Goal: Task Accomplishment & Management: Use online tool/utility

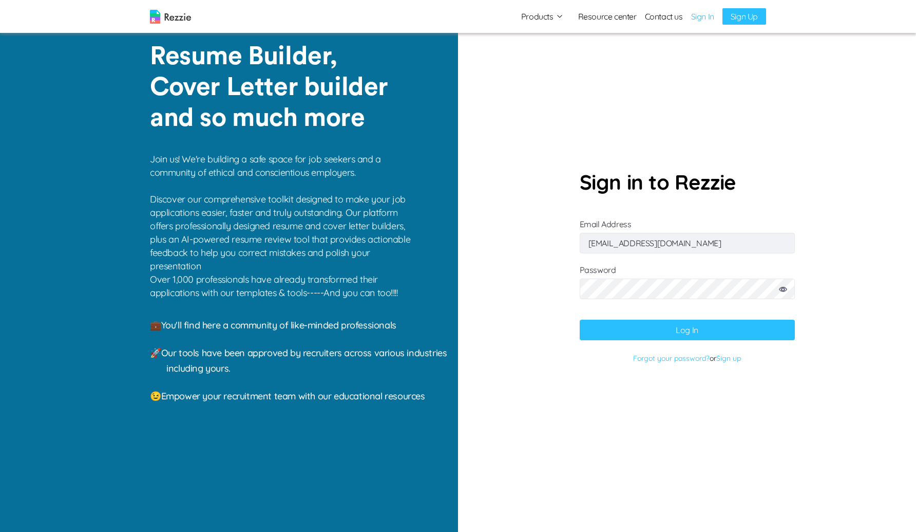
click at [668, 243] on input "abdulbasitdamilola6@gmail.com" at bounding box center [687, 243] width 215 height 21
click at [590, 335] on button "Log In" at bounding box center [687, 329] width 215 height 21
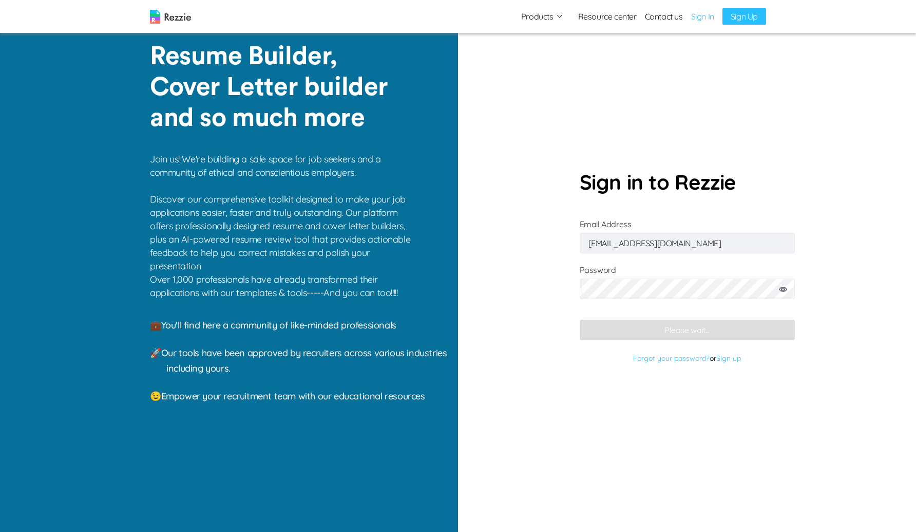
click at [655, 240] on input "abdulbasitdamilola6@gmail.com" at bounding box center [687, 243] width 215 height 21
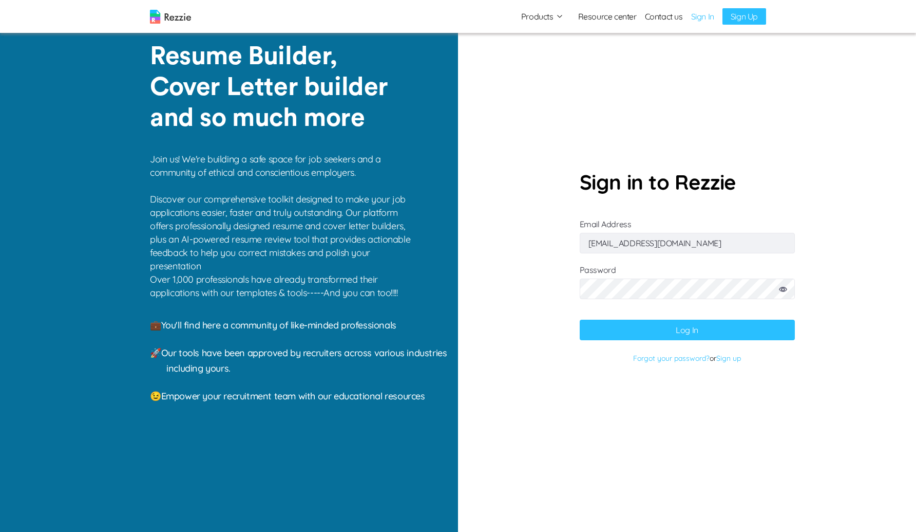
type input "gaku@mailinator.com"
click at [580, 319] on button "Log In" at bounding box center [687, 329] width 215 height 21
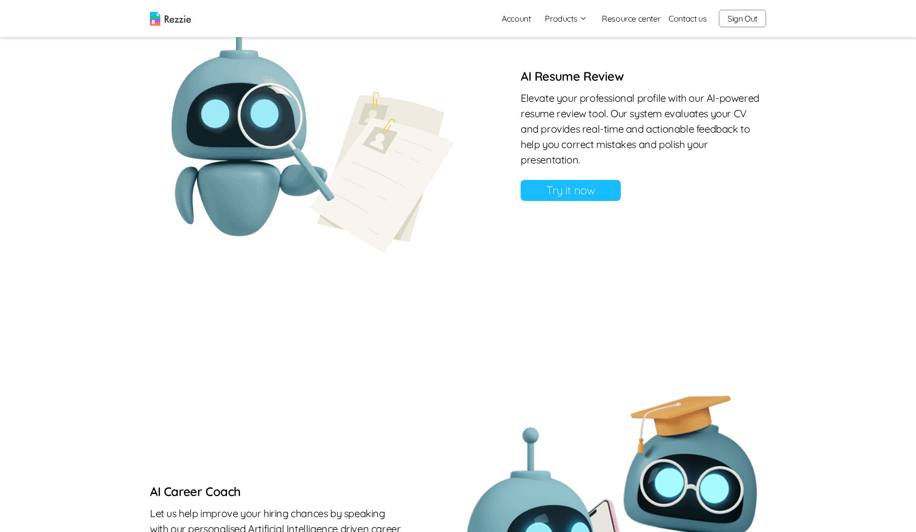
click at [569, 201] on link "Try it now" at bounding box center [571, 190] width 100 height 21
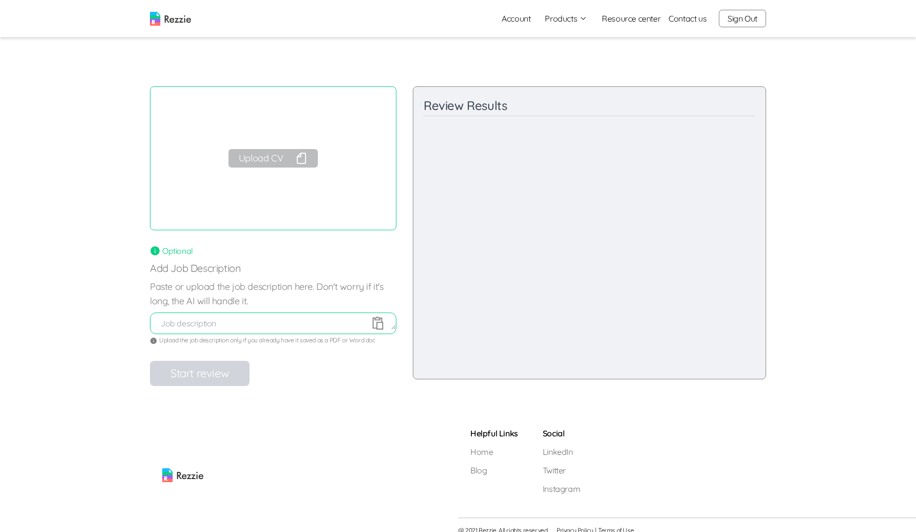
click at [282, 158] on button "Upload CV" at bounding box center [273, 158] width 89 height 18
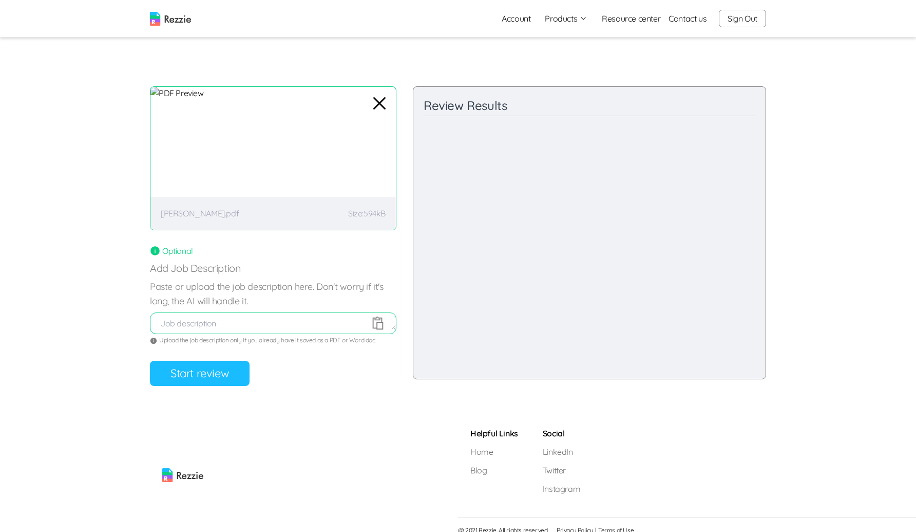
click at [231, 367] on button "Start review" at bounding box center [200, 372] width 100 height 25
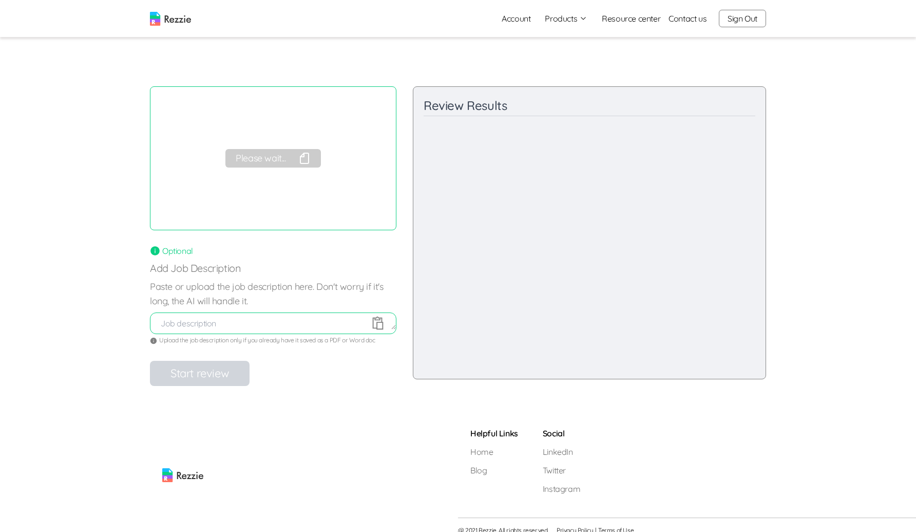
click at [281, 160] on button "Please wait..." at bounding box center [272, 158] width 95 height 18
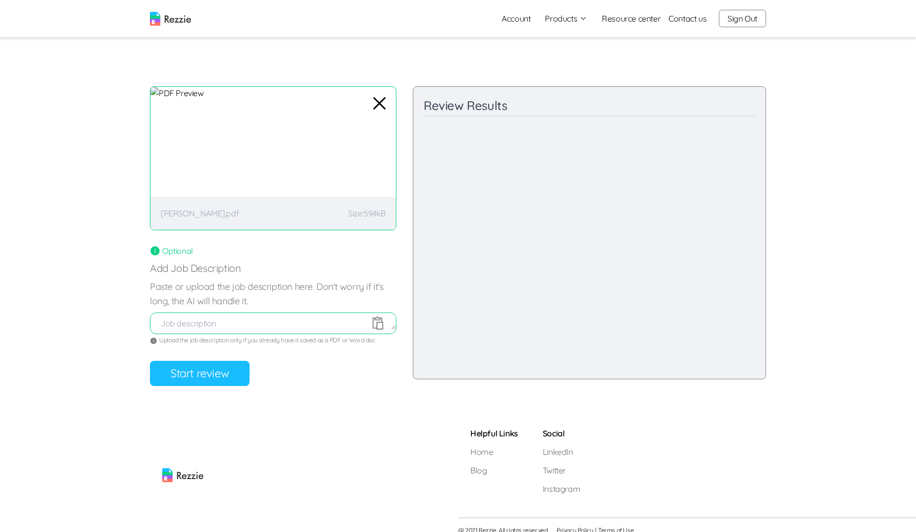
click at [210, 375] on button "Start review" at bounding box center [200, 372] width 100 height 25
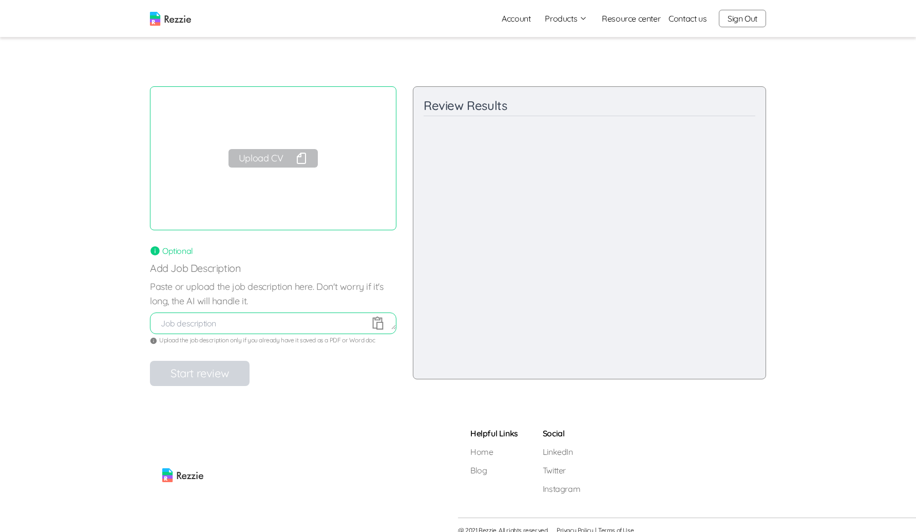
click at [267, 161] on button "Upload CV" at bounding box center [273, 158] width 89 height 18
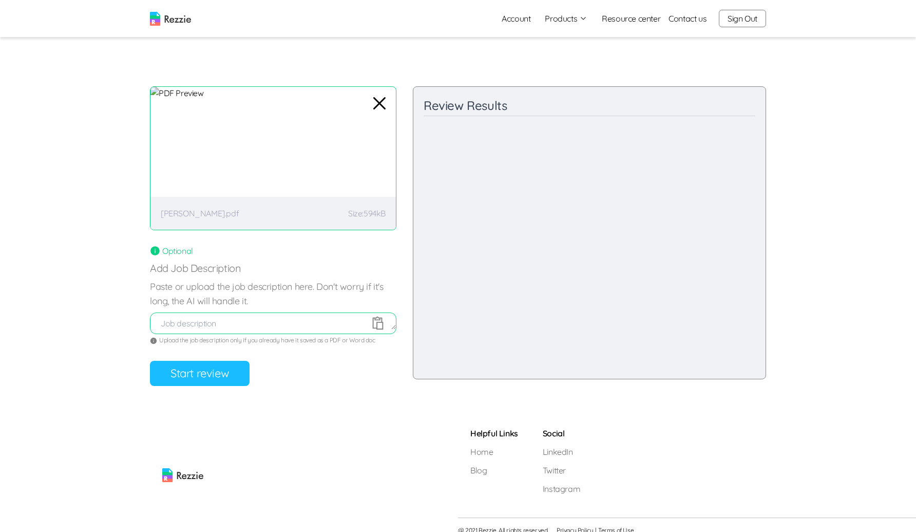
click at [216, 365] on button "Start review" at bounding box center [200, 372] width 100 height 25
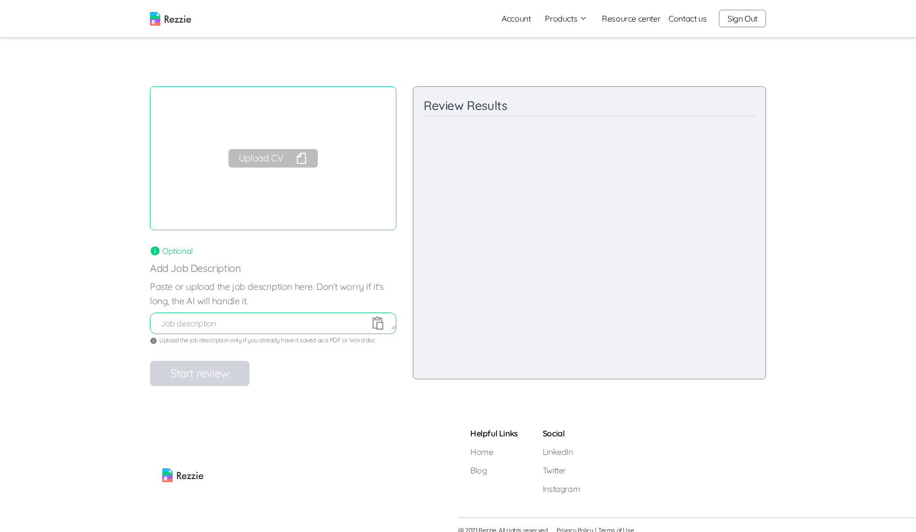
click at [289, 162] on button "Upload CV" at bounding box center [273, 158] width 89 height 18
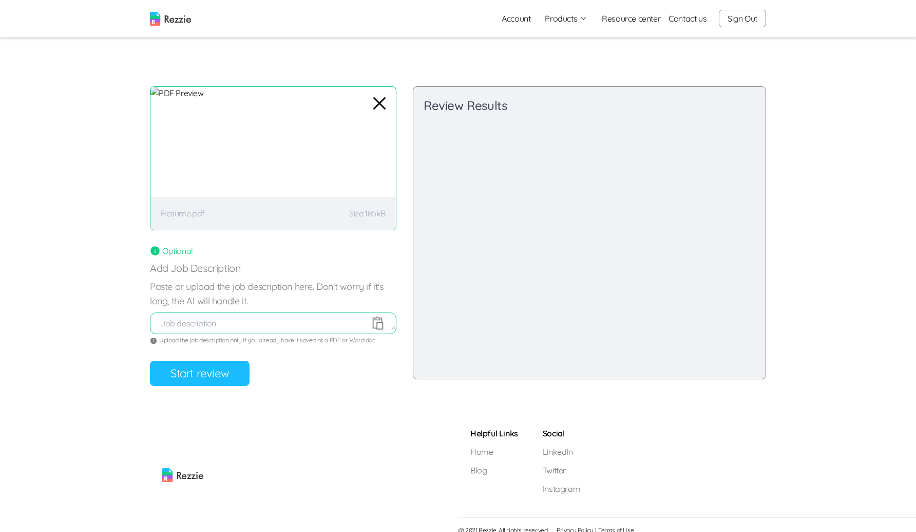
click at [219, 374] on button "Start review" at bounding box center [200, 372] width 100 height 25
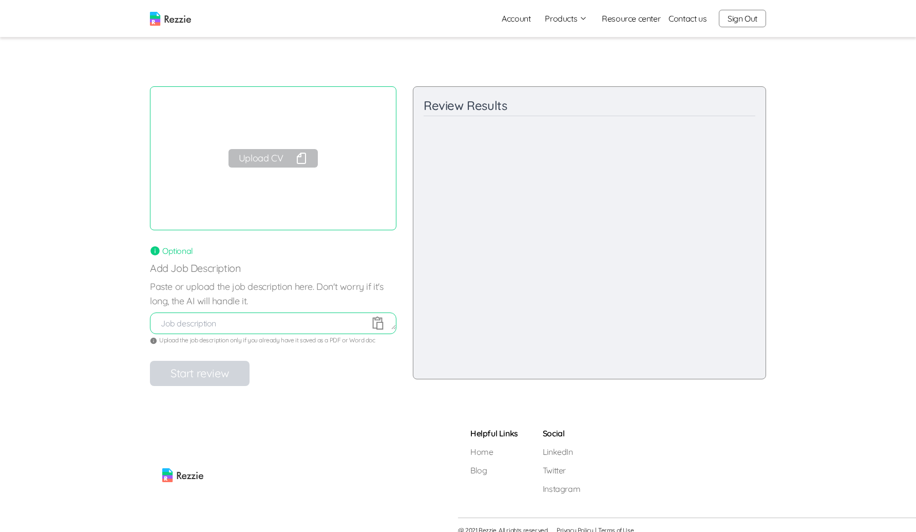
click at [292, 153] on button "Upload CV" at bounding box center [273, 158] width 89 height 18
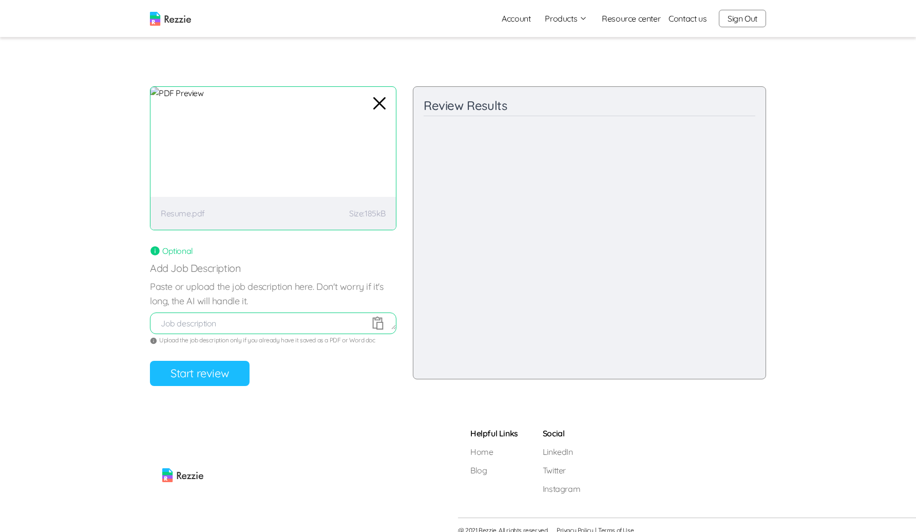
click at [232, 356] on div "Review your resume AI will review your resume and give you feedback on your res…" at bounding box center [273, 235] width 246 height 299
click at [222, 365] on button "Start review" at bounding box center [200, 372] width 100 height 25
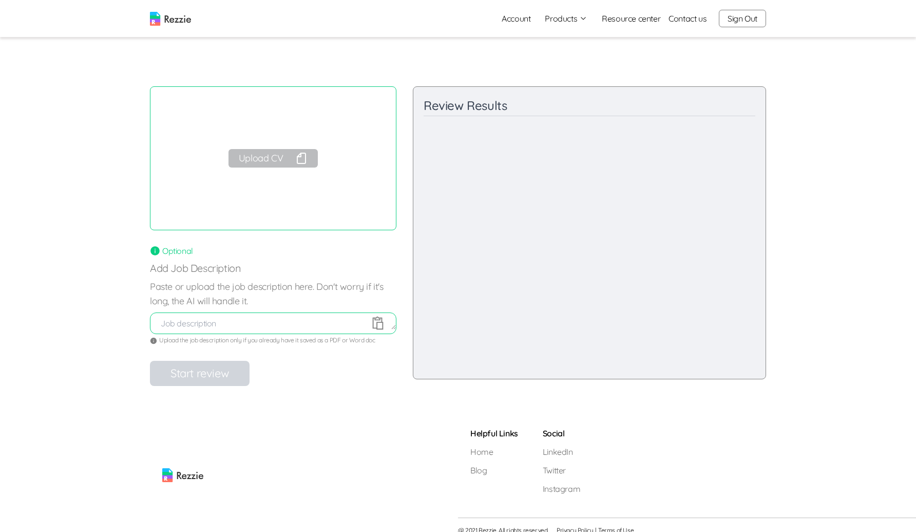
click at [281, 162] on button "Upload CV" at bounding box center [273, 158] width 89 height 18
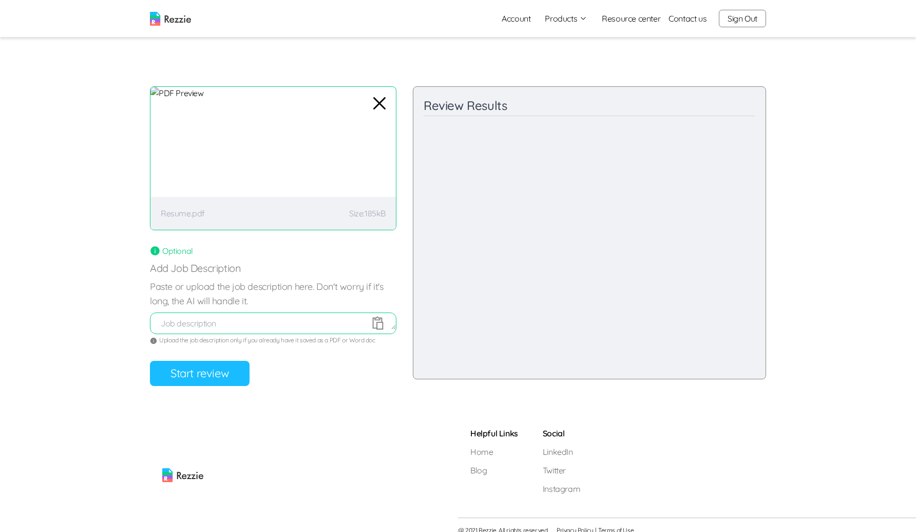
click at [225, 373] on button "Start review" at bounding box center [200, 372] width 100 height 25
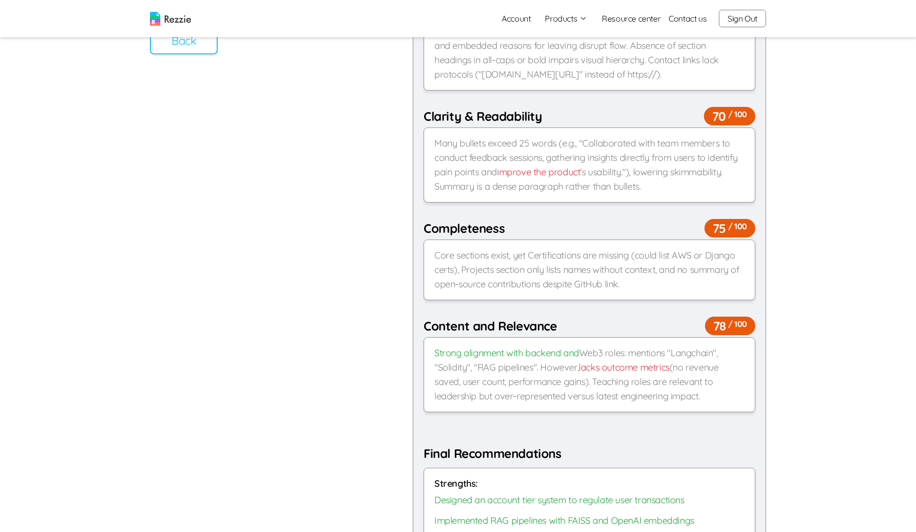
scroll to position [25, 0]
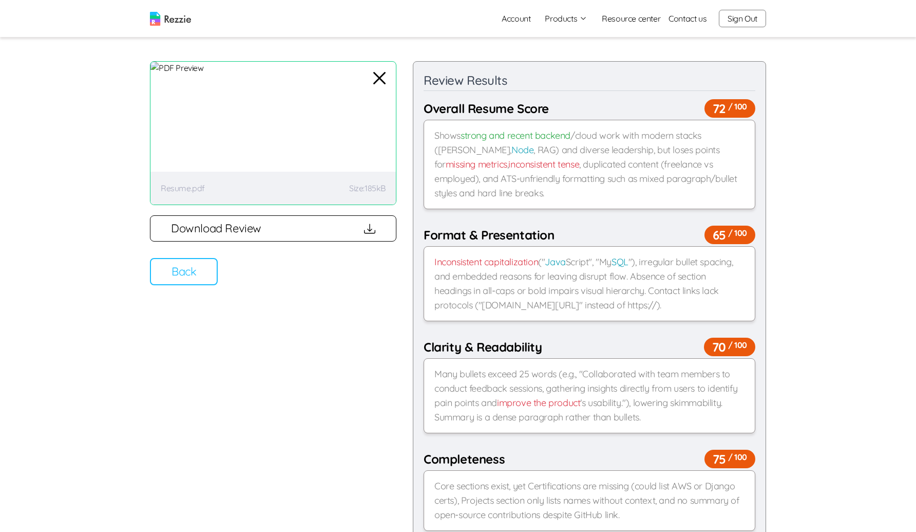
click at [381, 73] on icon "button" at bounding box center [379, 78] width 25 height 25
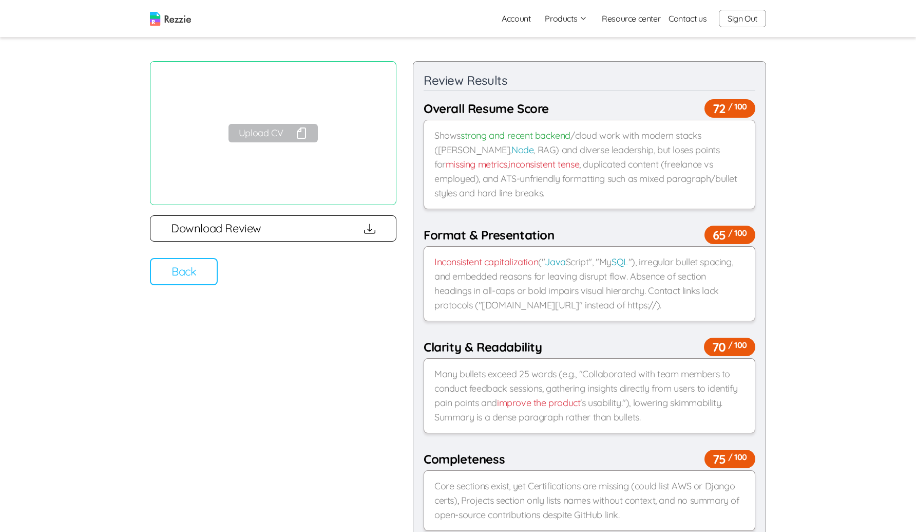
click at [269, 128] on button "Upload CV" at bounding box center [273, 133] width 89 height 18
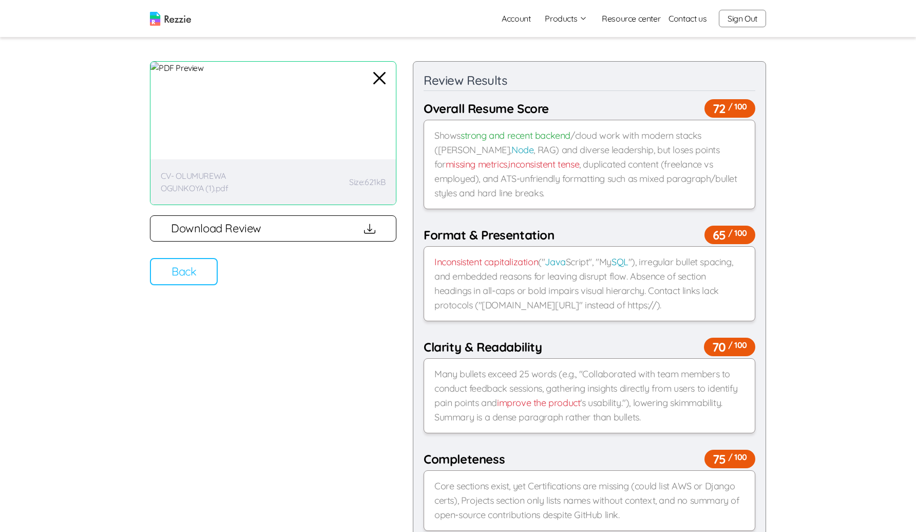
click at [186, 266] on button "Back" at bounding box center [184, 271] width 68 height 27
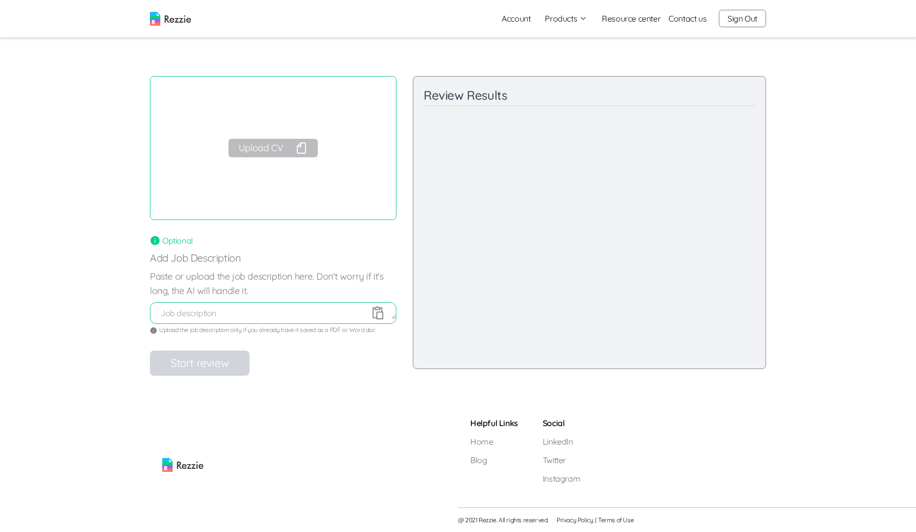
click at [271, 143] on button "Upload CV" at bounding box center [273, 148] width 89 height 18
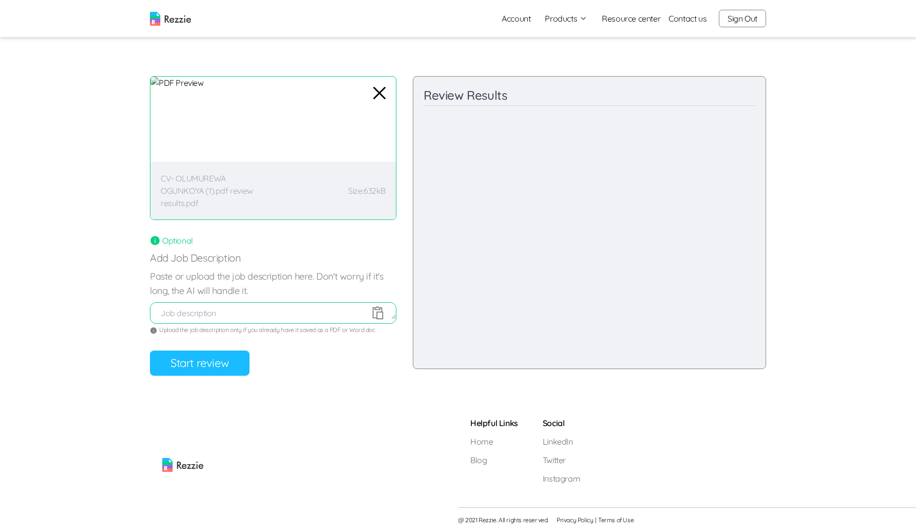
click at [218, 362] on button "Start review" at bounding box center [200, 362] width 100 height 25
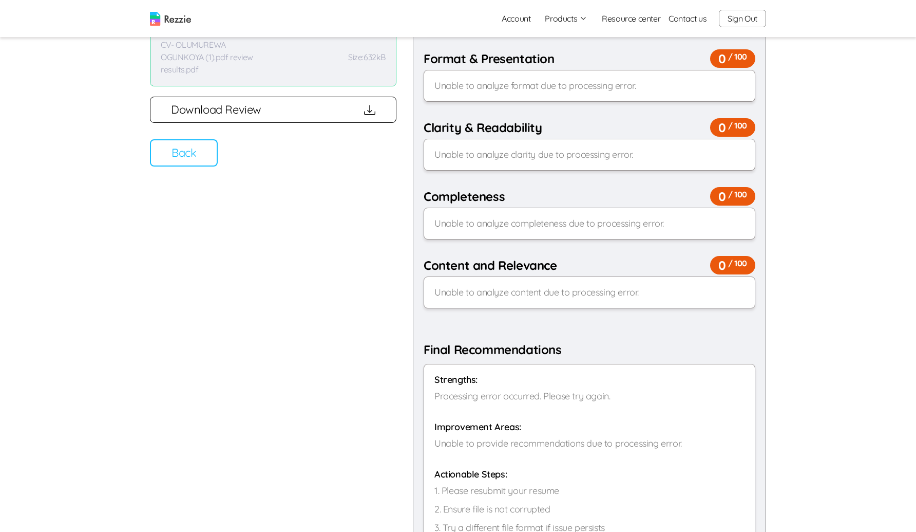
scroll to position [327, 0]
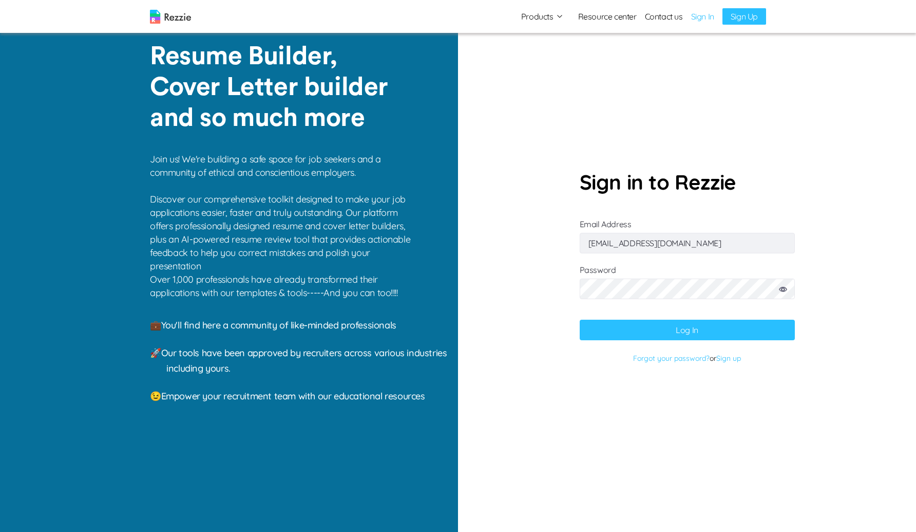
type input "a"
type input "[EMAIL_ADDRESS][DOMAIN_NAME]"
click at [616, 320] on button "Log In" at bounding box center [687, 329] width 215 height 21
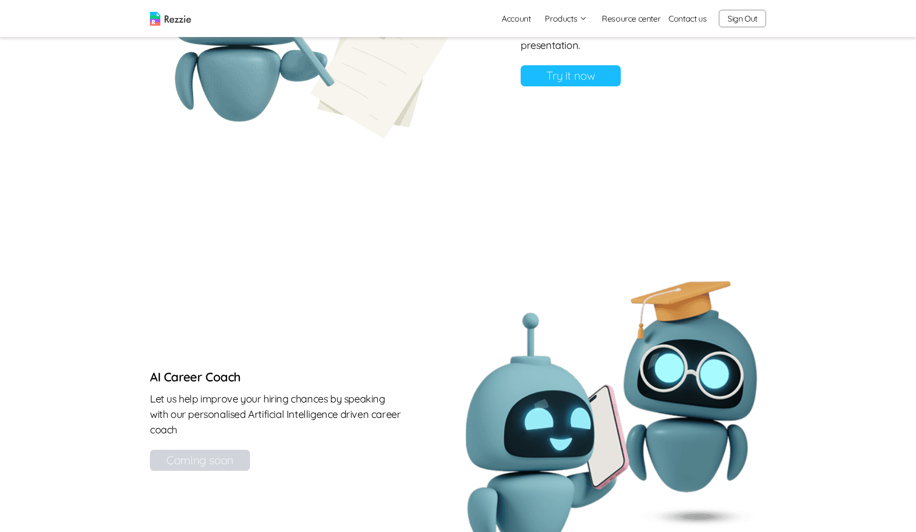
scroll to position [926, 0]
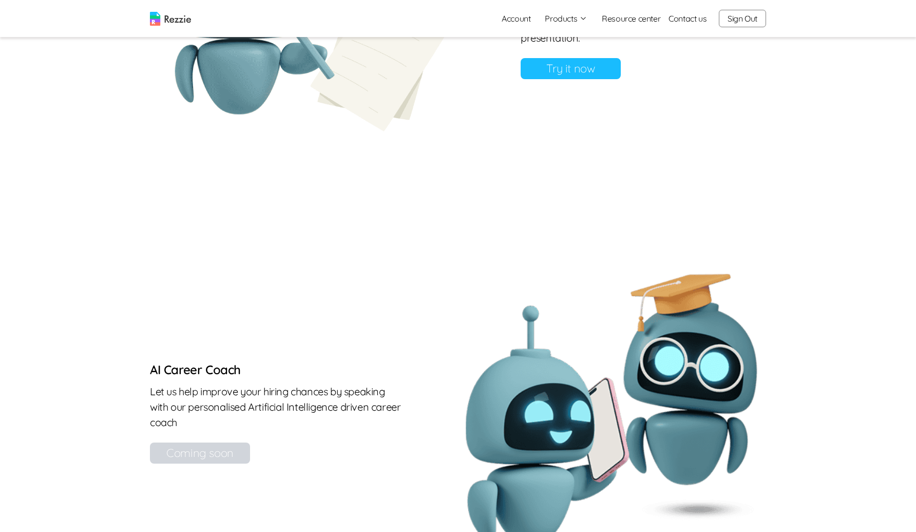
click at [574, 79] on link "Try it now" at bounding box center [571, 68] width 100 height 21
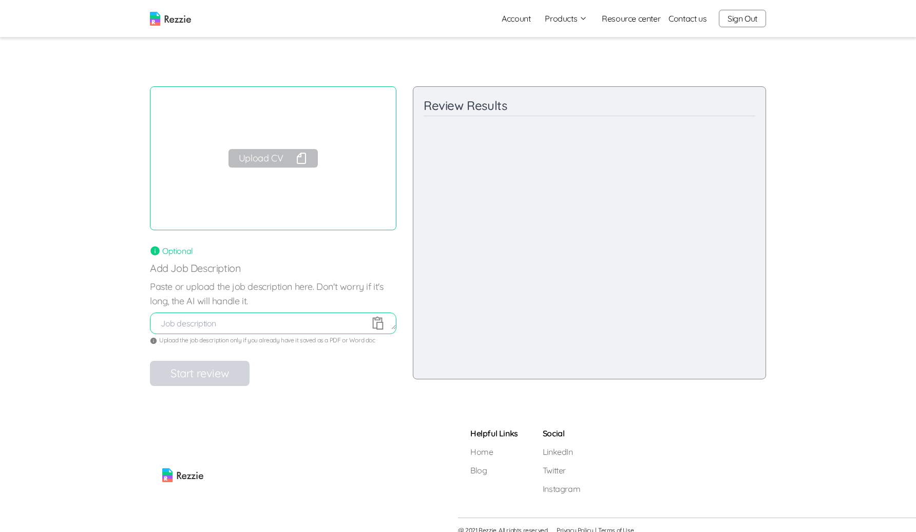
click at [243, 162] on button "Upload CV" at bounding box center [273, 158] width 89 height 18
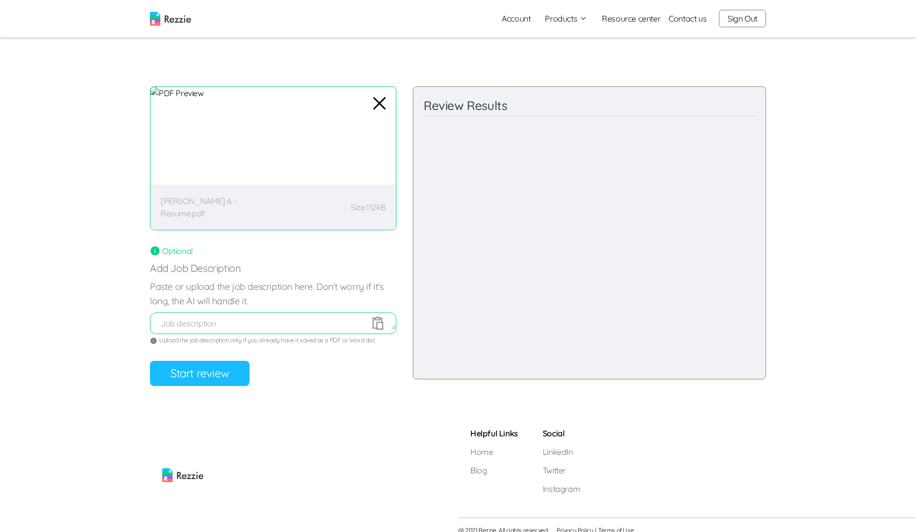
click at [226, 368] on button "Start review" at bounding box center [200, 372] width 100 height 25
